Goal: Task Accomplishment & Management: Complete application form

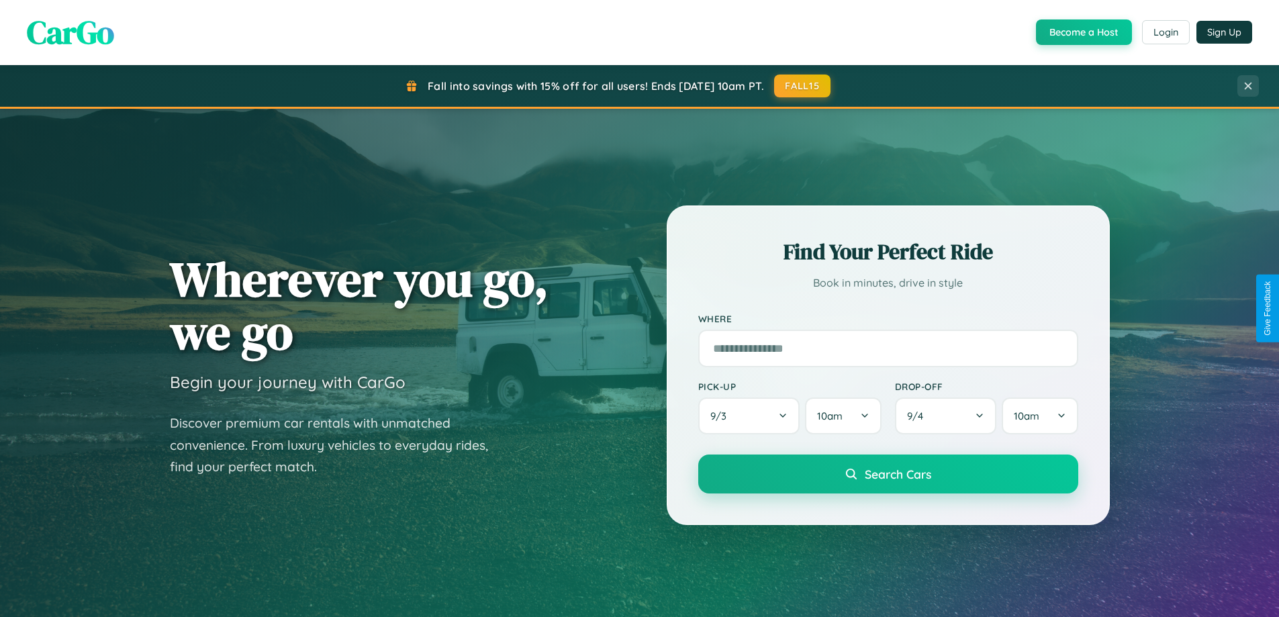
scroll to position [2584, 0]
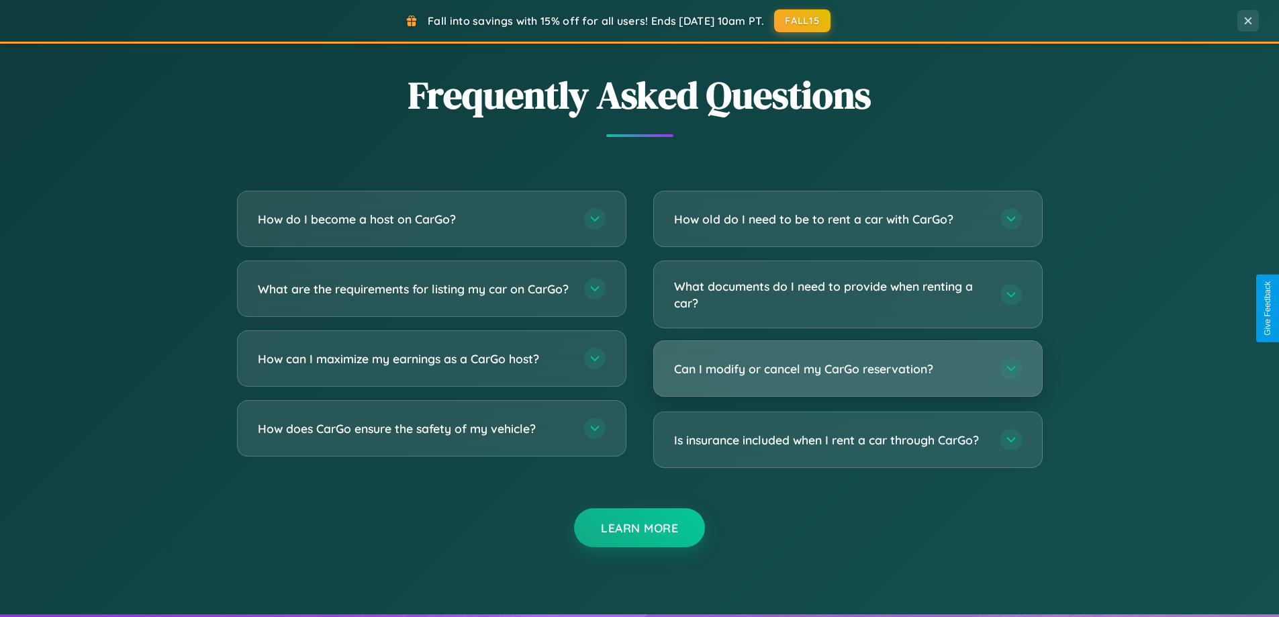
click at [847, 369] on h3 "Can I modify or cancel my CarGo reservation?" at bounding box center [830, 369] width 313 height 17
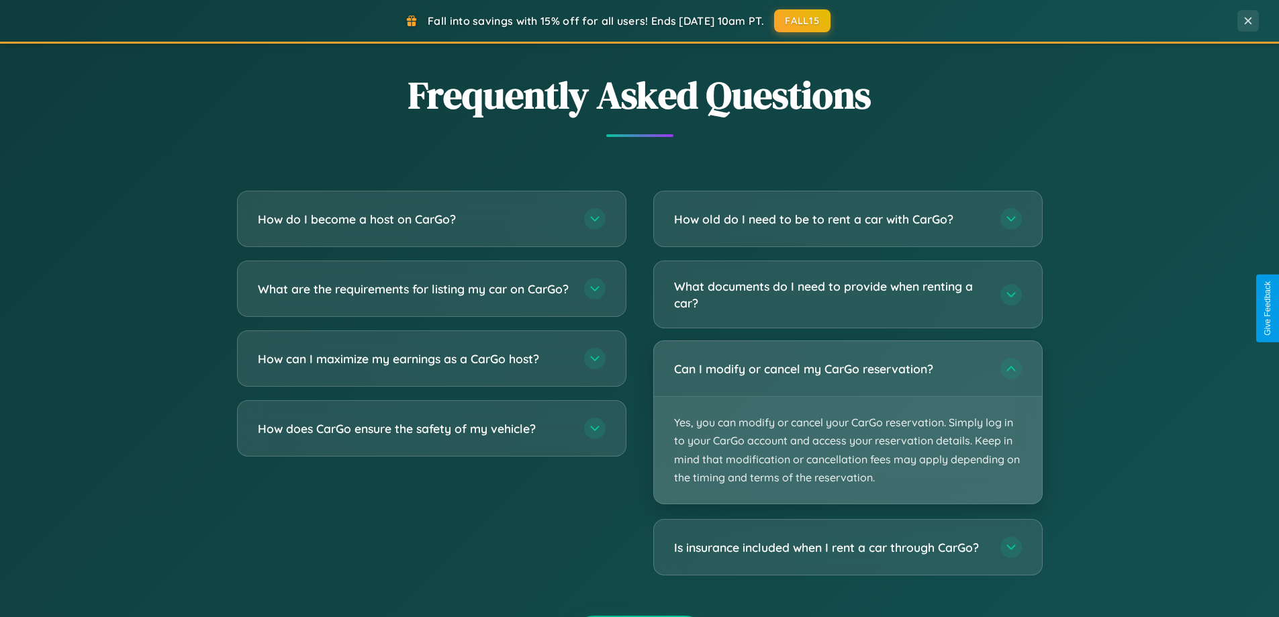
click at [847, 422] on p "Yes, you can modify or cancel your CarGo reservation. Simply log in to your Car…" at bounding box center [848, 450] width 388 height 107
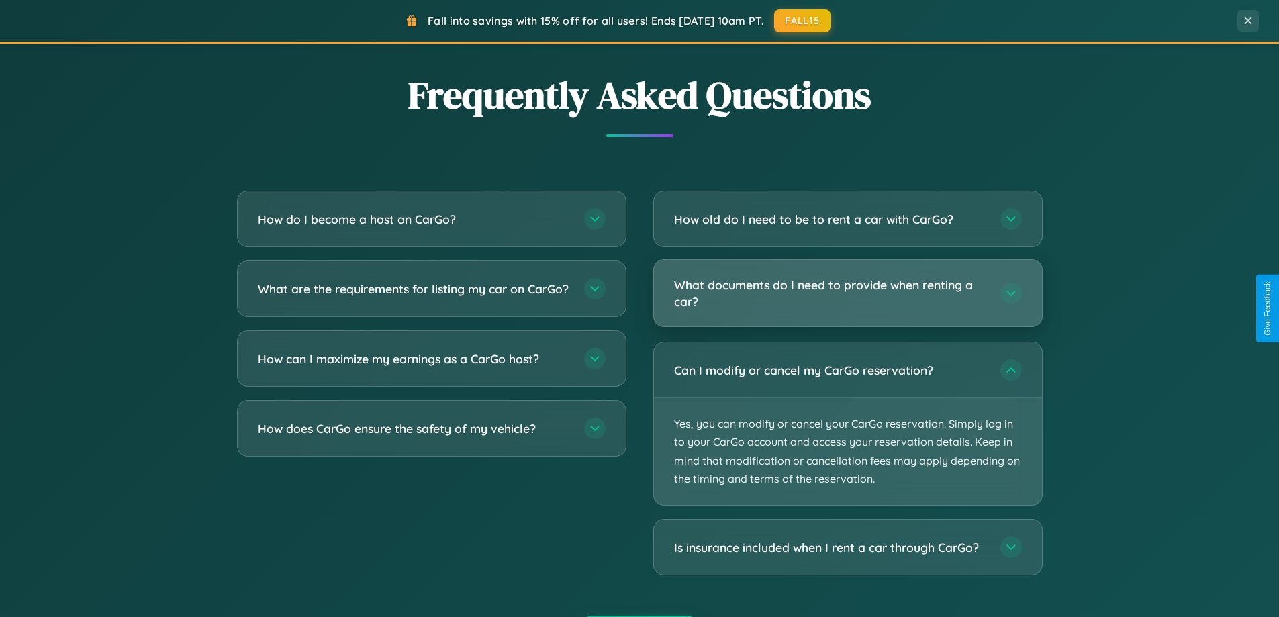
click at [847, 293] on h3 "What documents do I need to provide when renting a car?" at bounding box center [830, 293] width 313 height 33
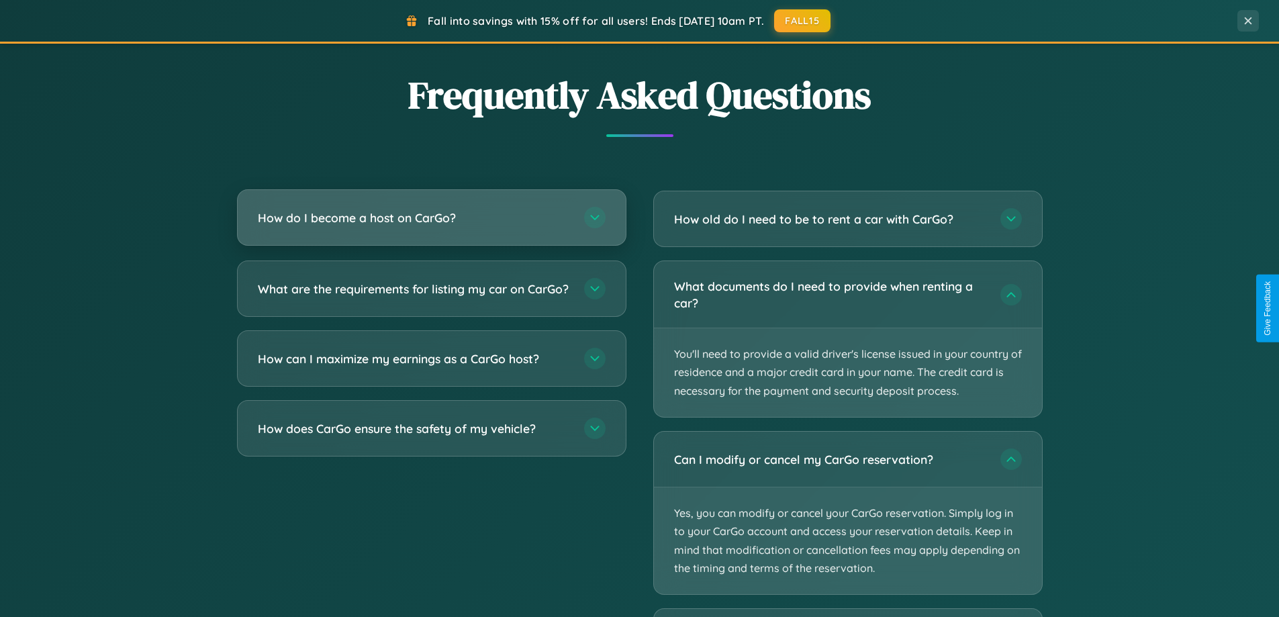
click at [431, 218] on h3 "How do I become a host on CarGo?" at bounding box center [414, 218] width 313 height 17
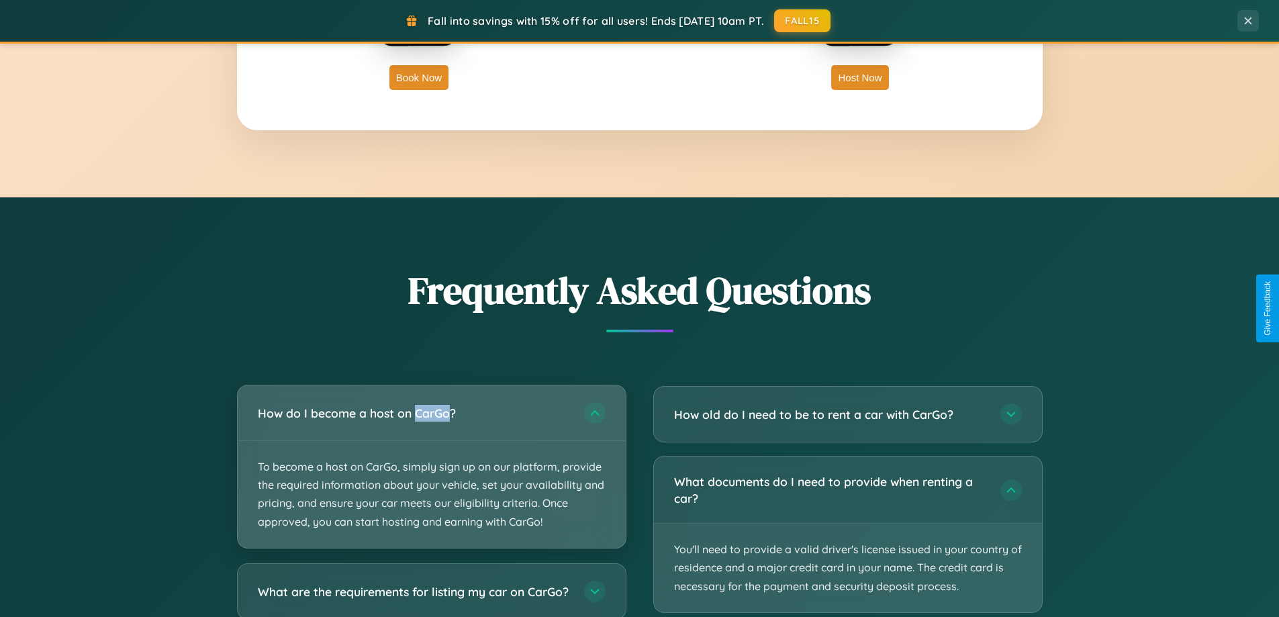
scroll to position [2157, 0]
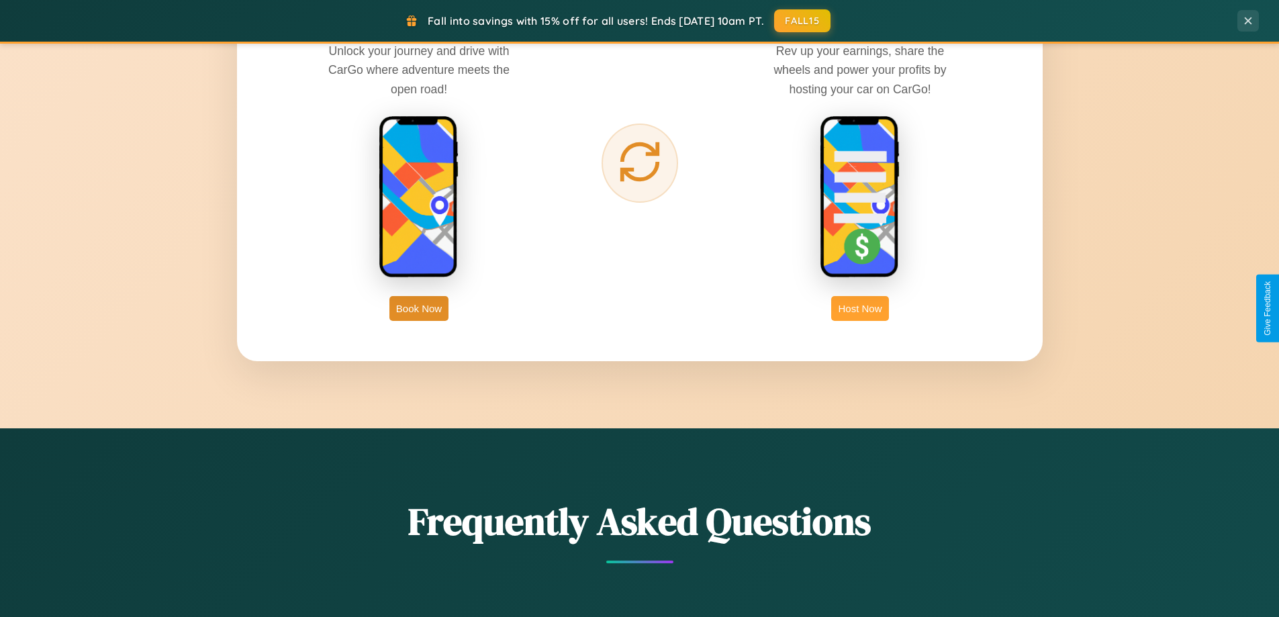
click at [860, 308] on button "Host Now" at bounding box center [859, 308] width 57 height 25
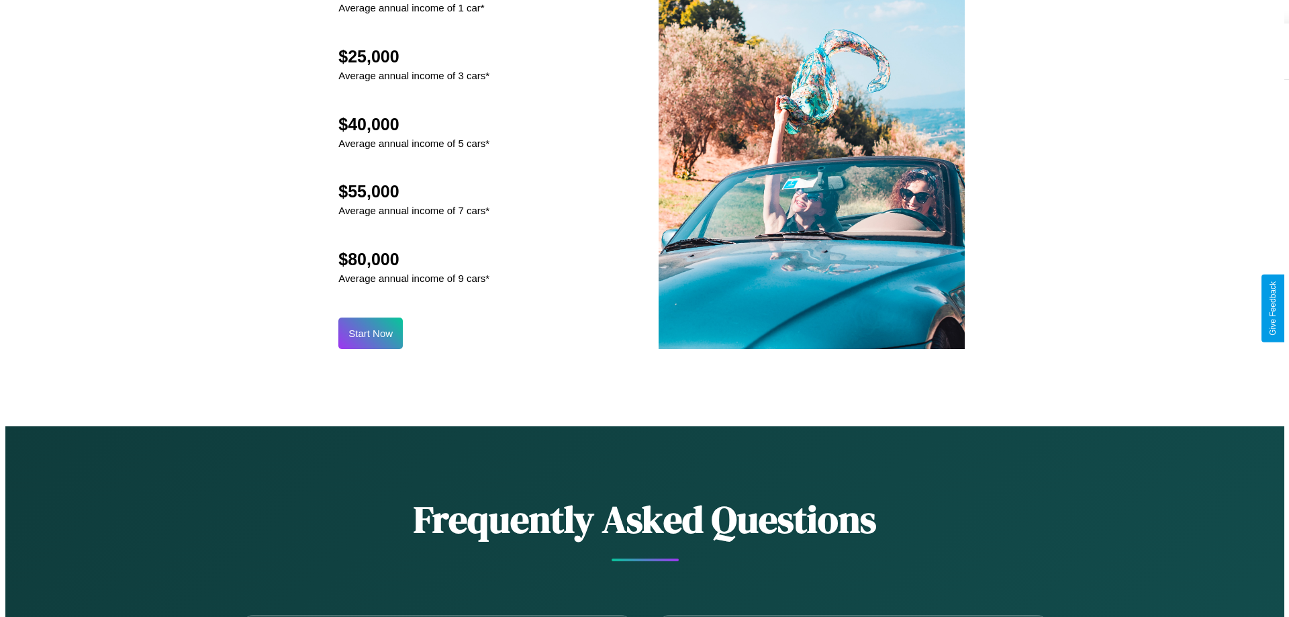
scroll to position [1400, 0]
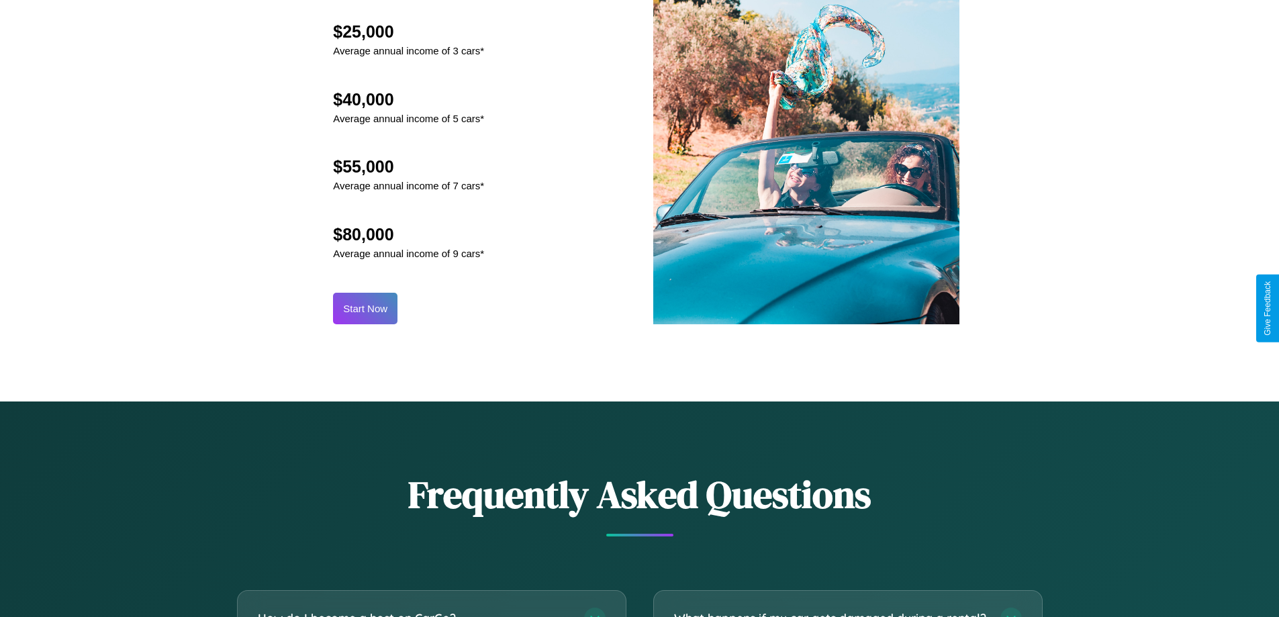
click at [365, 308] on button "Start Now" at bounding box center [365, 309] width 64 height 32
